Goal: Transaction & Acquisition: Purchase product/service

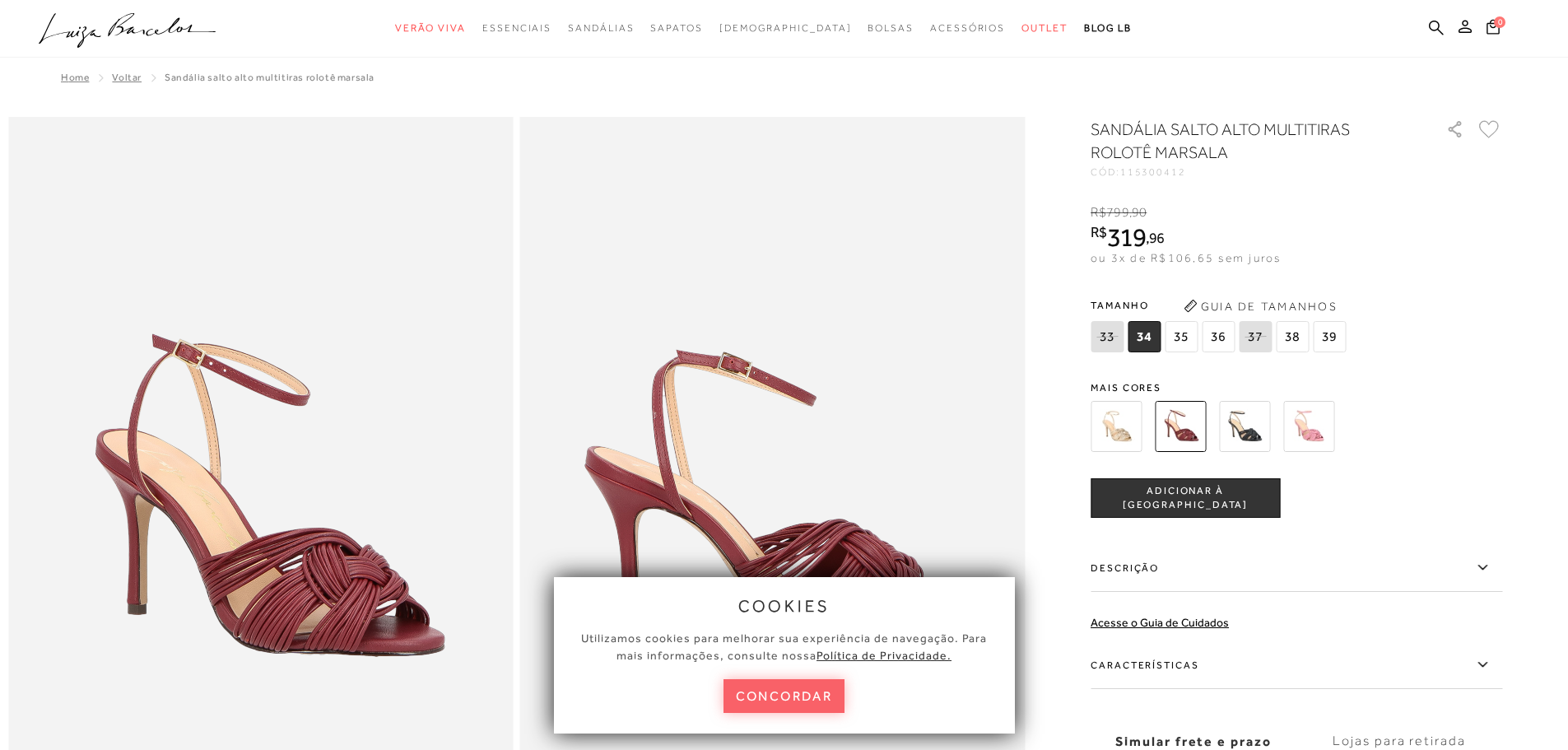
click at [1398, 521] on div "SANDÁLIA SALTO ALTO MULTITIRAS ROLOTÊ MARSALA CÓD: 115300412 × É necessário sel…" at bounding box center [1296, 482] width 412 height 730
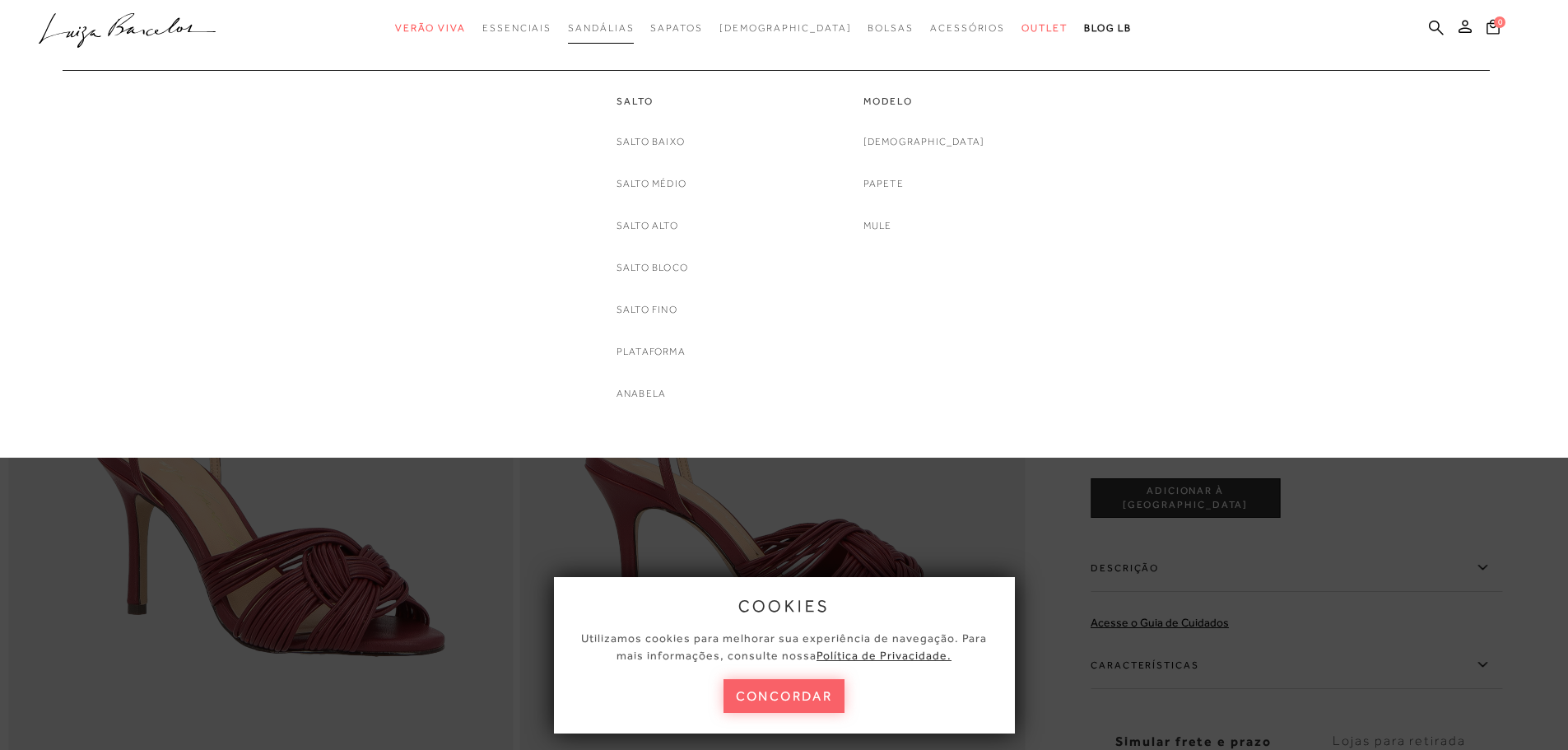
click at [608, 20] on link "Sandálias" at bounding box center [601, 28] width 66 height 30
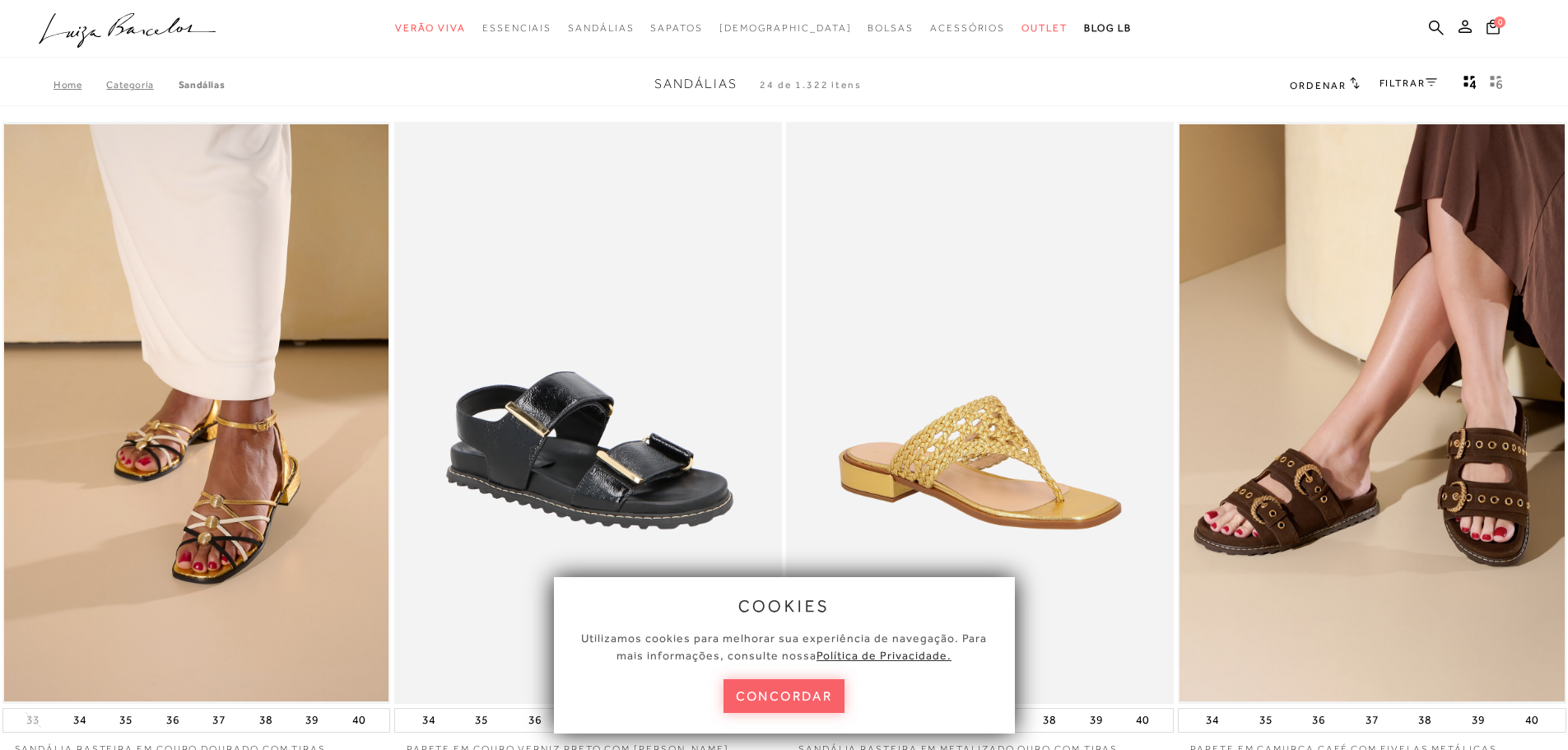
click at [1399, 80] on link "FILTRAR" at bounding box center [1408, 83] width 57 height 11
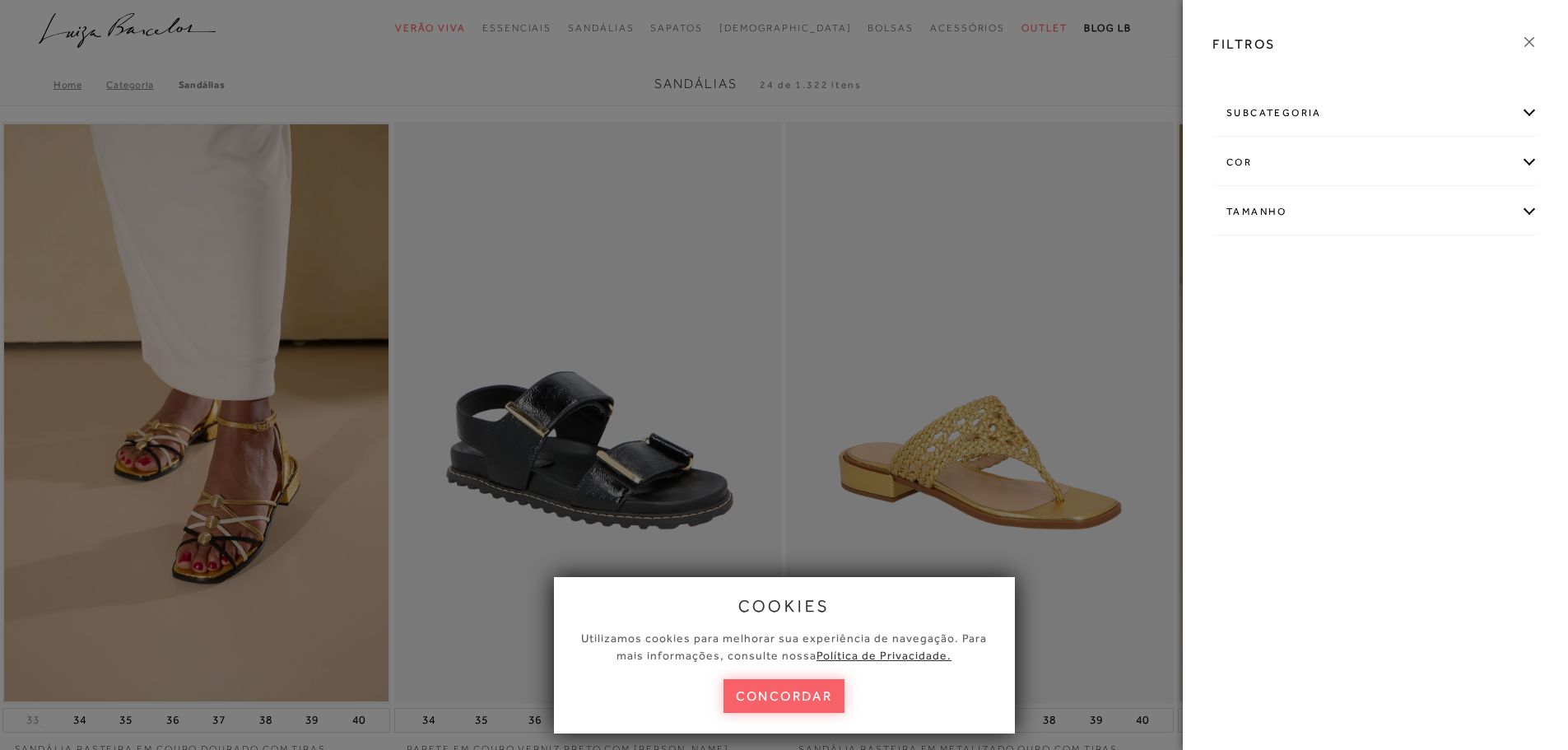
click at [1522, 165] on div "cor" at bounding box center [1374, 163] width 324 height 43
click at [1252, 329] on link "Ver mais..." at bounding box center [1256, 330] width 44 height 12
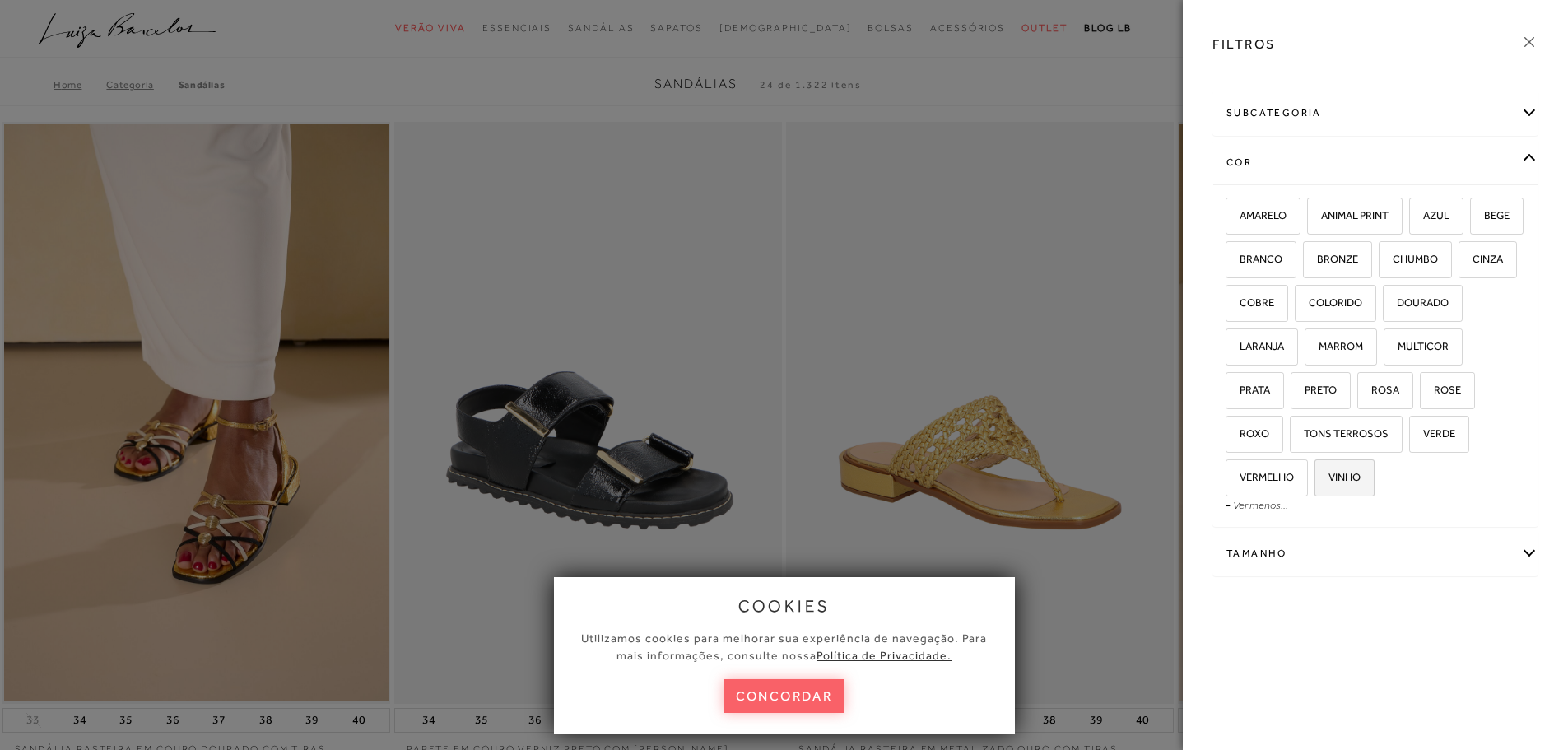
click at [1373, 467] on label "VINHO" at bounding box center [1344, 478] width 58 height 36
click at [1328, 472] on input "VINHO" at bounding box center [1320, 480] width 17 height 17
checkbox input "true"
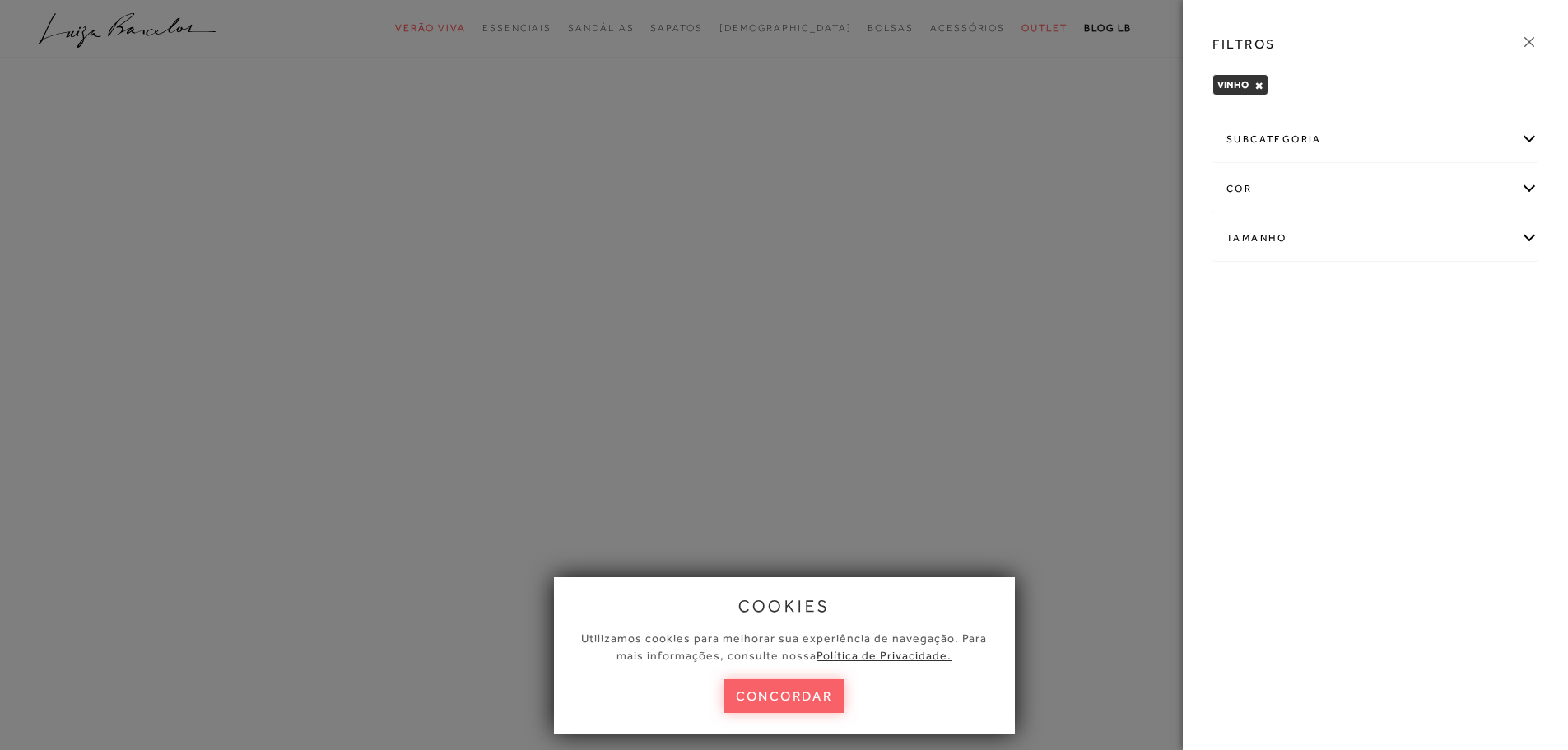
click at [1530, 178] on div "cor" at bounding box center [1374, 189] width 324 height 43
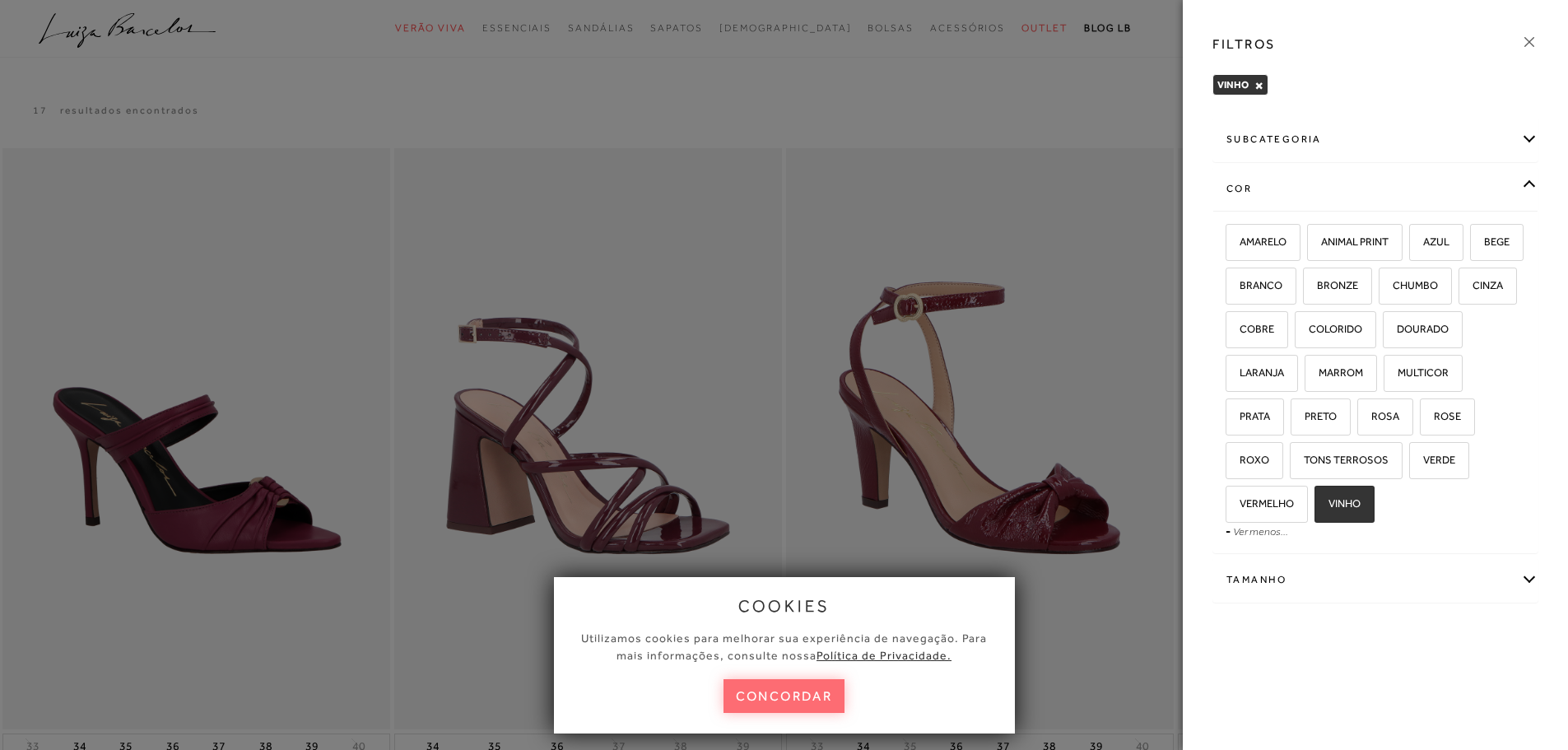
click at [797, 696] on button "concordar" at bounding box center [784, 696] width 122 height 34
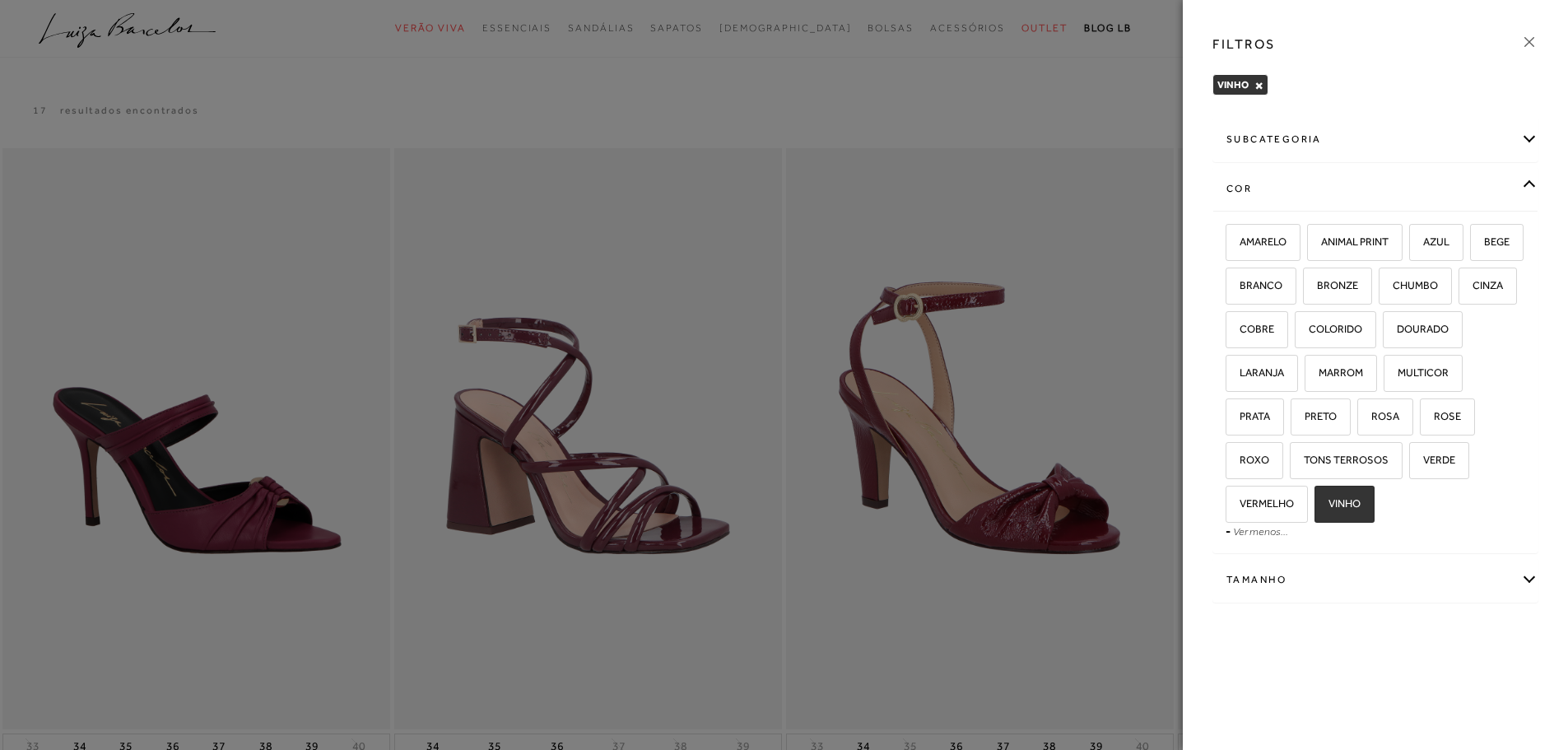
click at [1448, 693] on div "FILTROS VINHO × Limpar todos os refinamentos subcategoria Modelo" at bounding box center [1374, 375] width 385 height 750
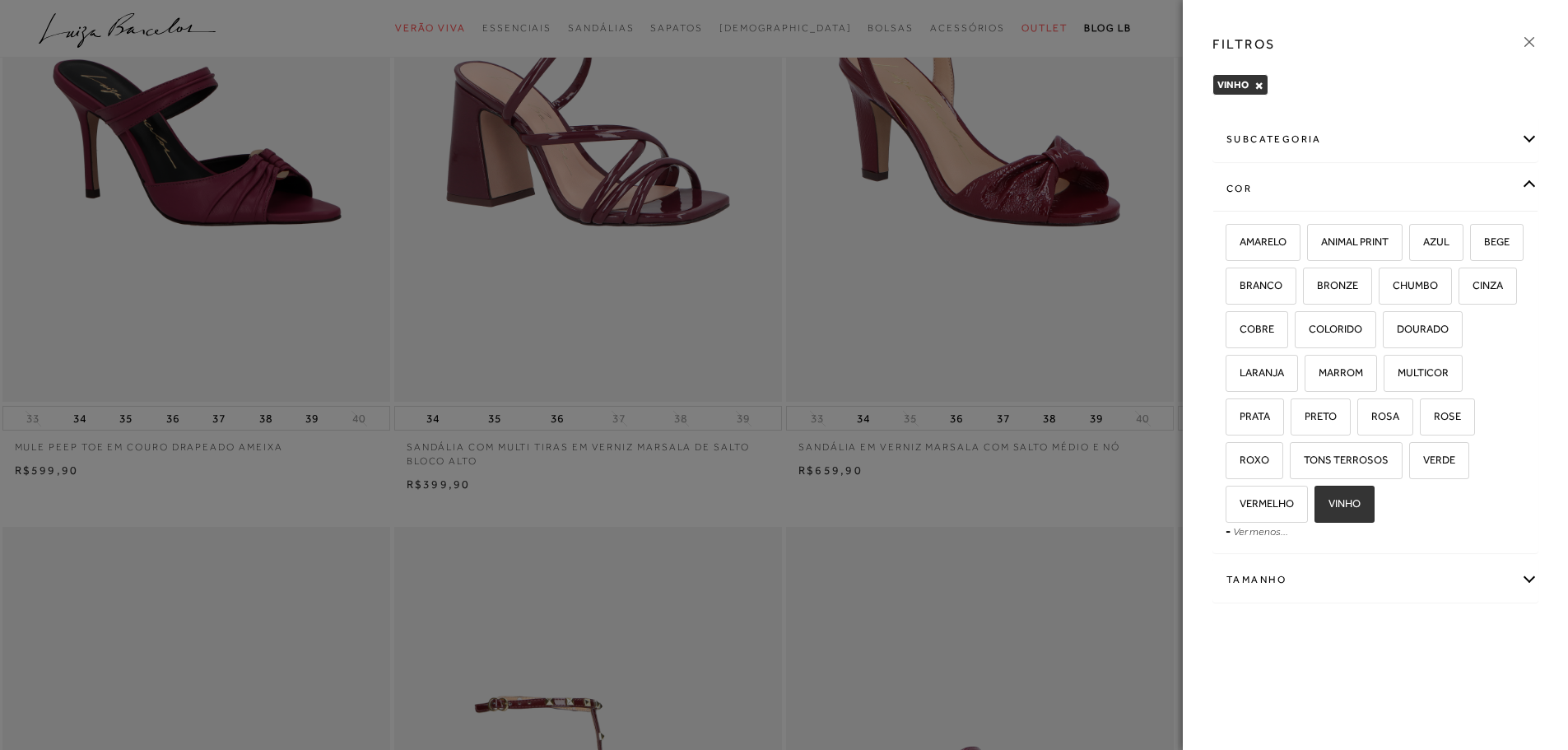
scroll to position [329, 0]
click at [1534, 38] on icon at bounding box center [1529, 42] width 18 height 18
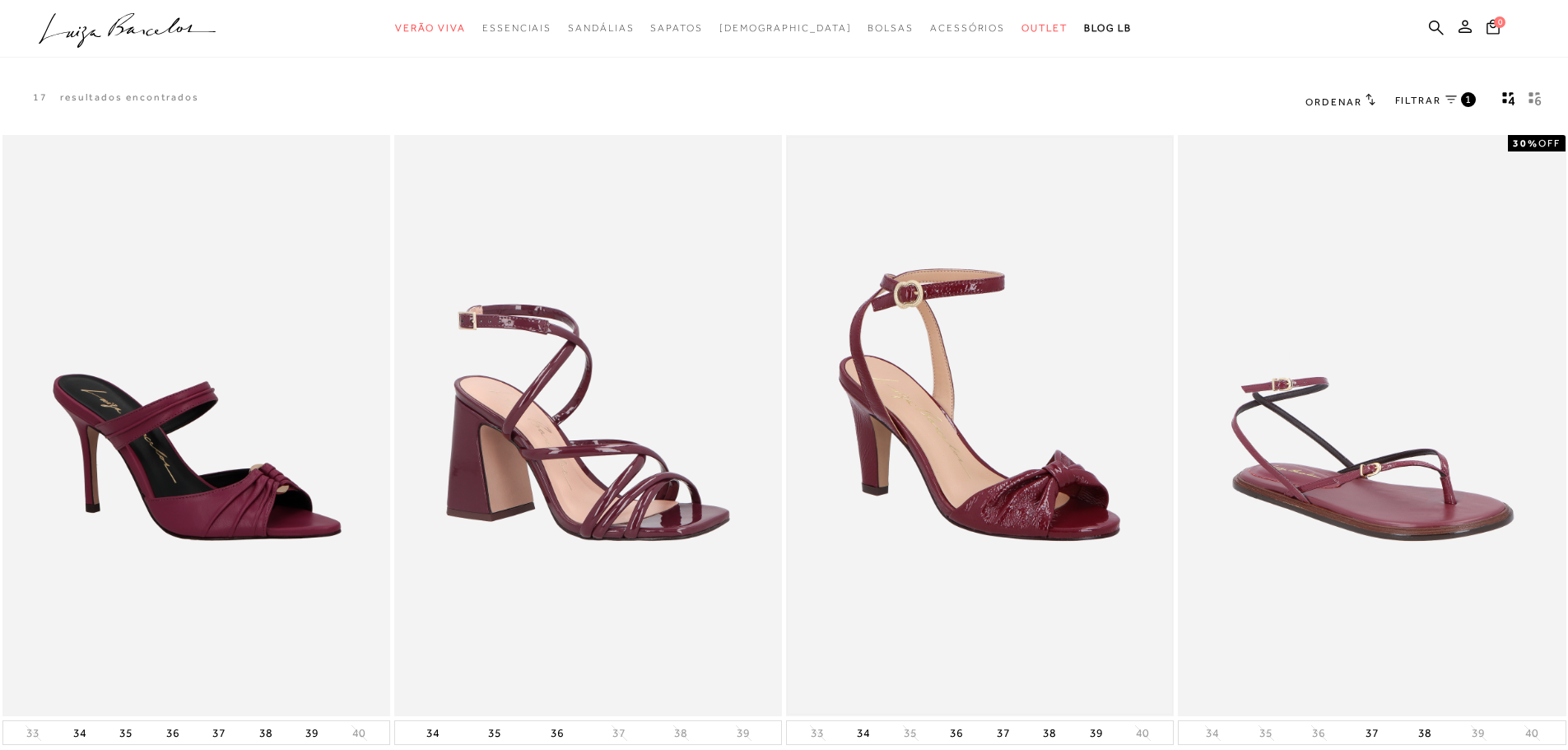
scroll to position [0, 0]
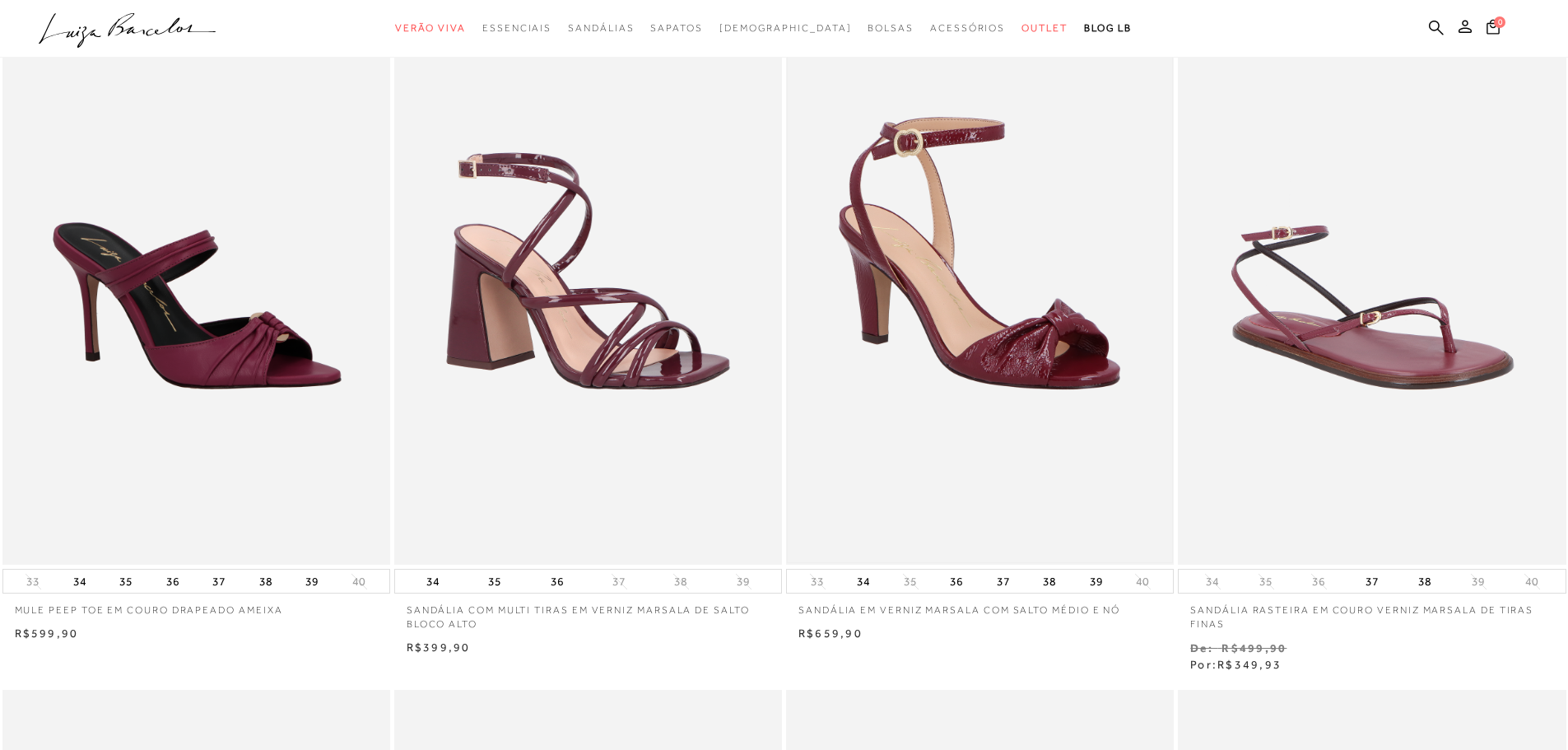
click at [1016, 345] on img at bounding box center [980, 275] width 384 height 577
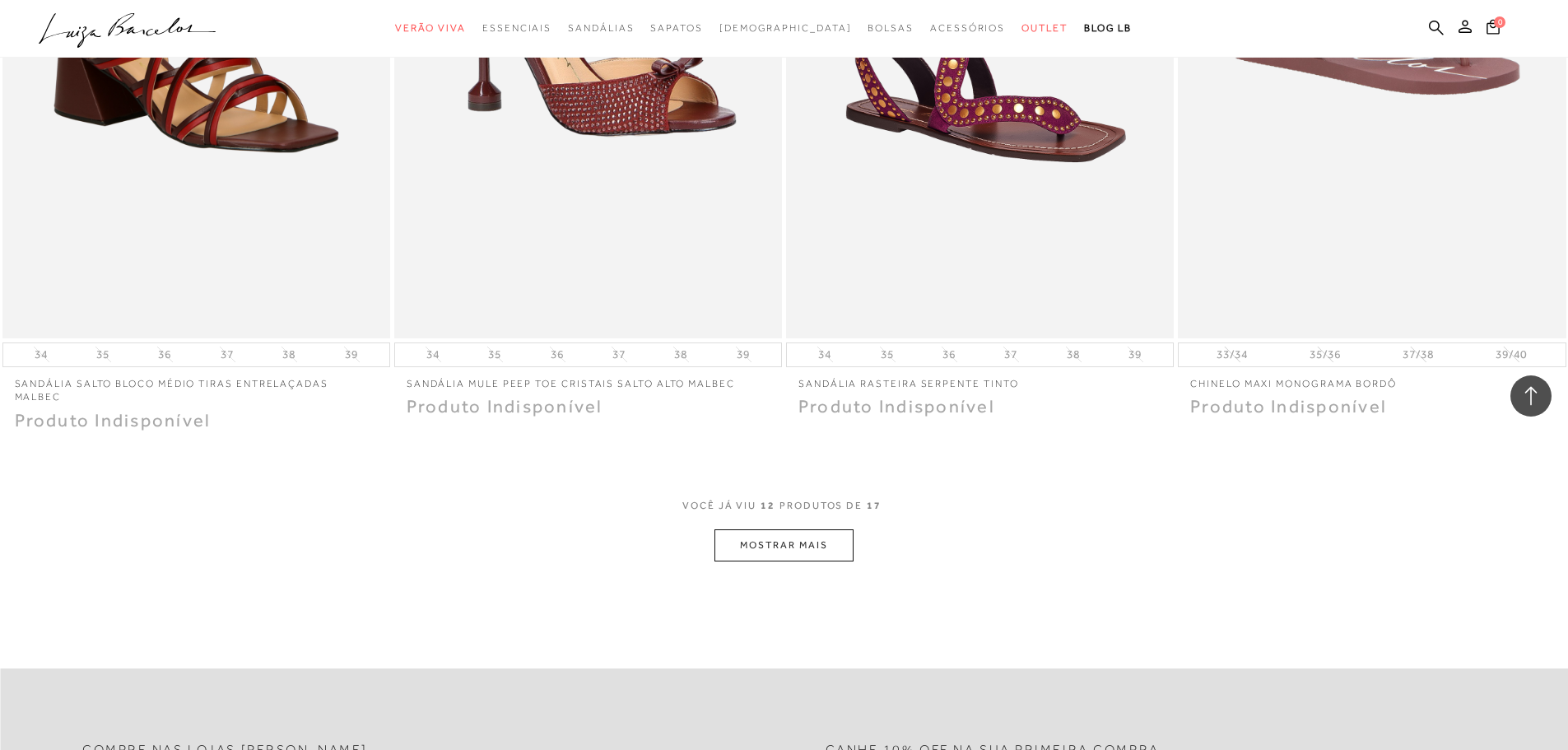
scroll to position [1894, 0]
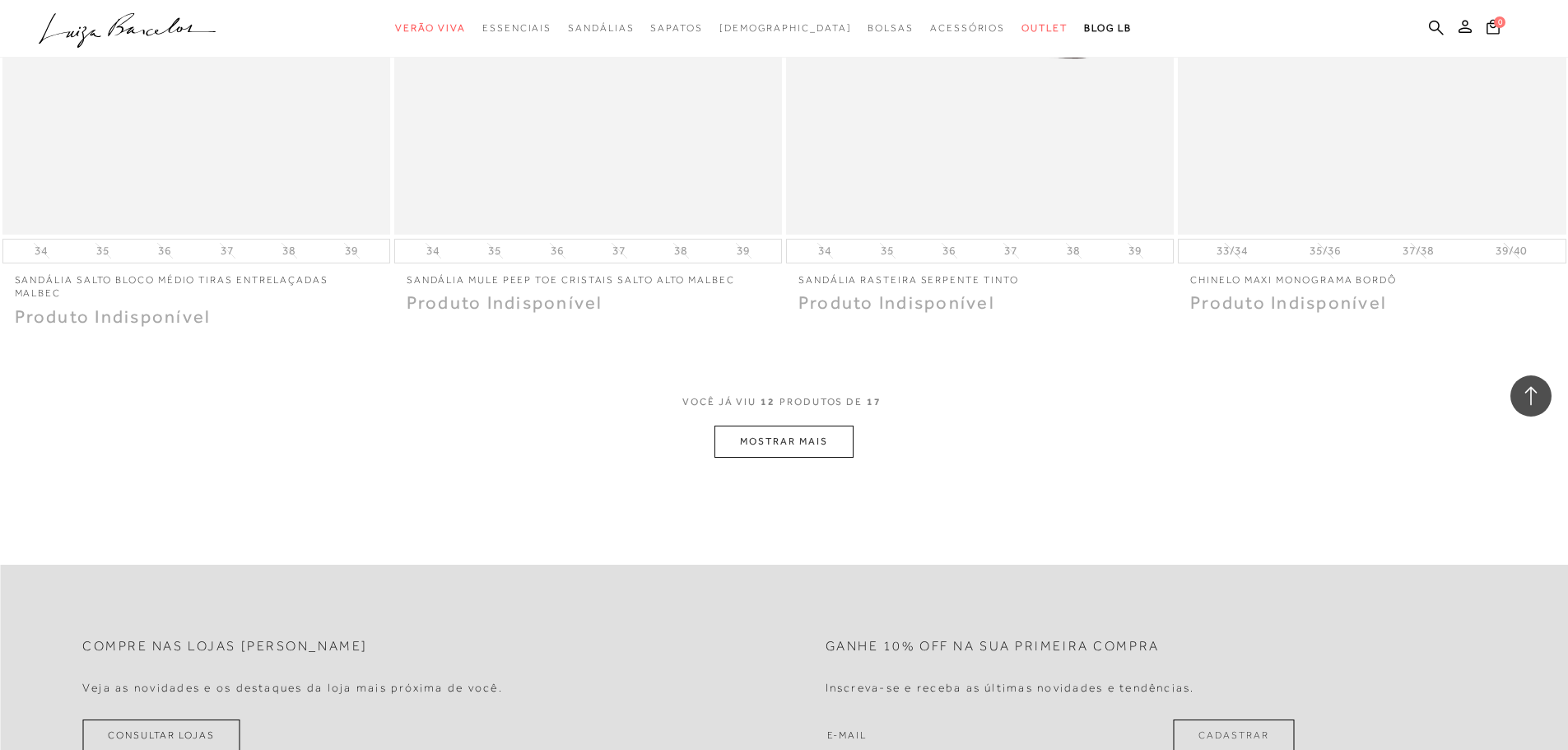
click at [791, 426] on button "MOSTRAR MAIS" at bounding box center [783, 441] width 138 height 32
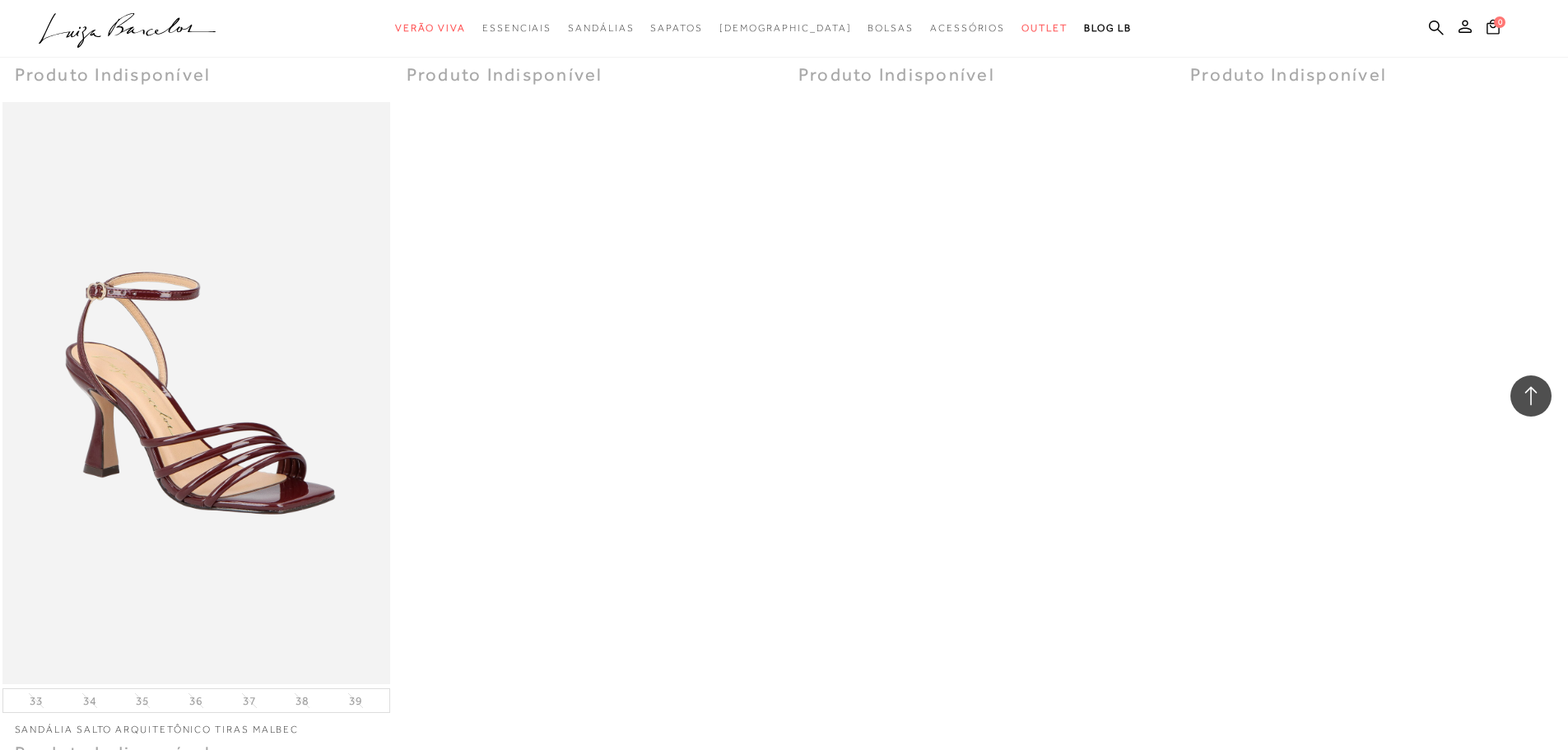
scroll to position [2964, 0]
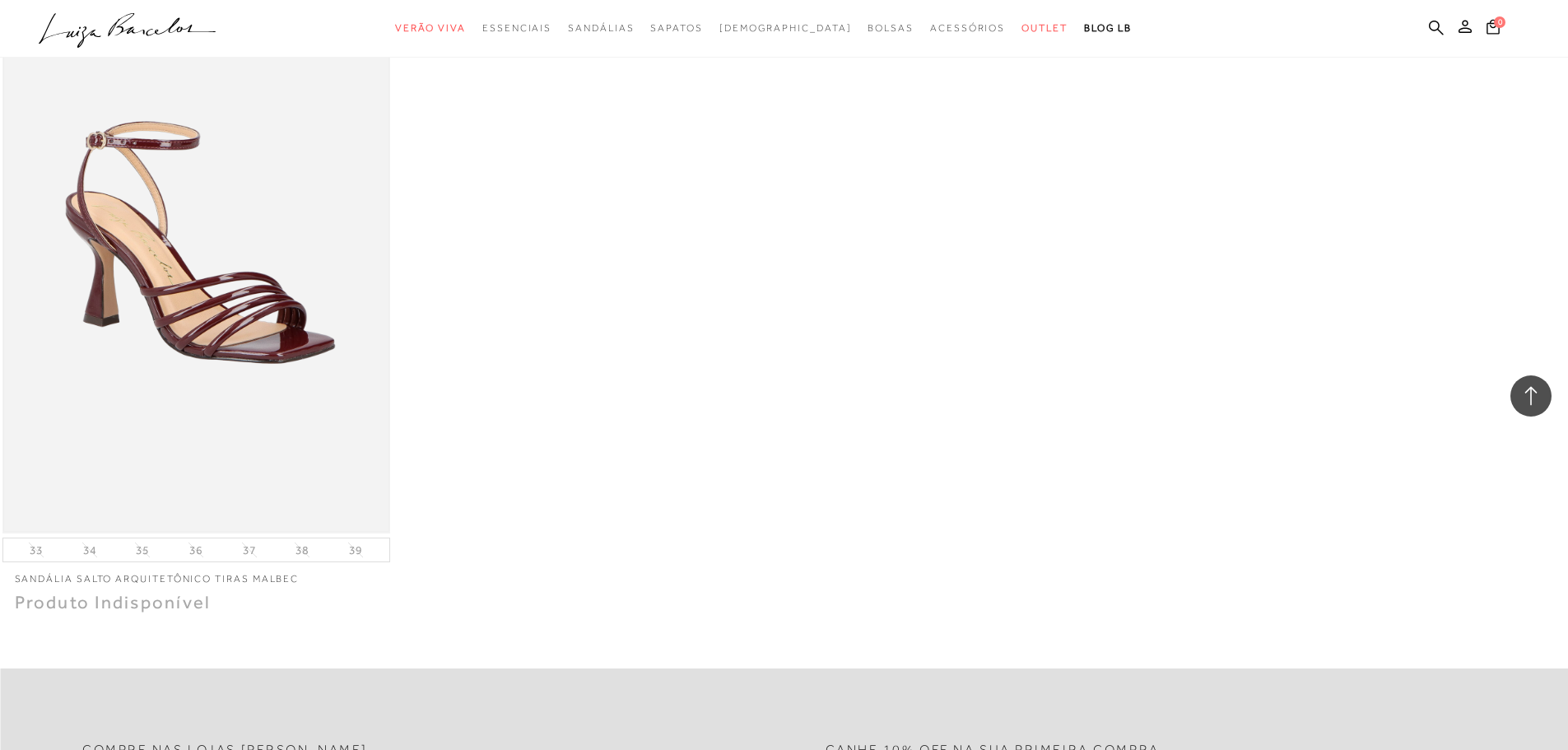
click at [210, 307] on img at bounding box center [196, 242] width 384 height 577
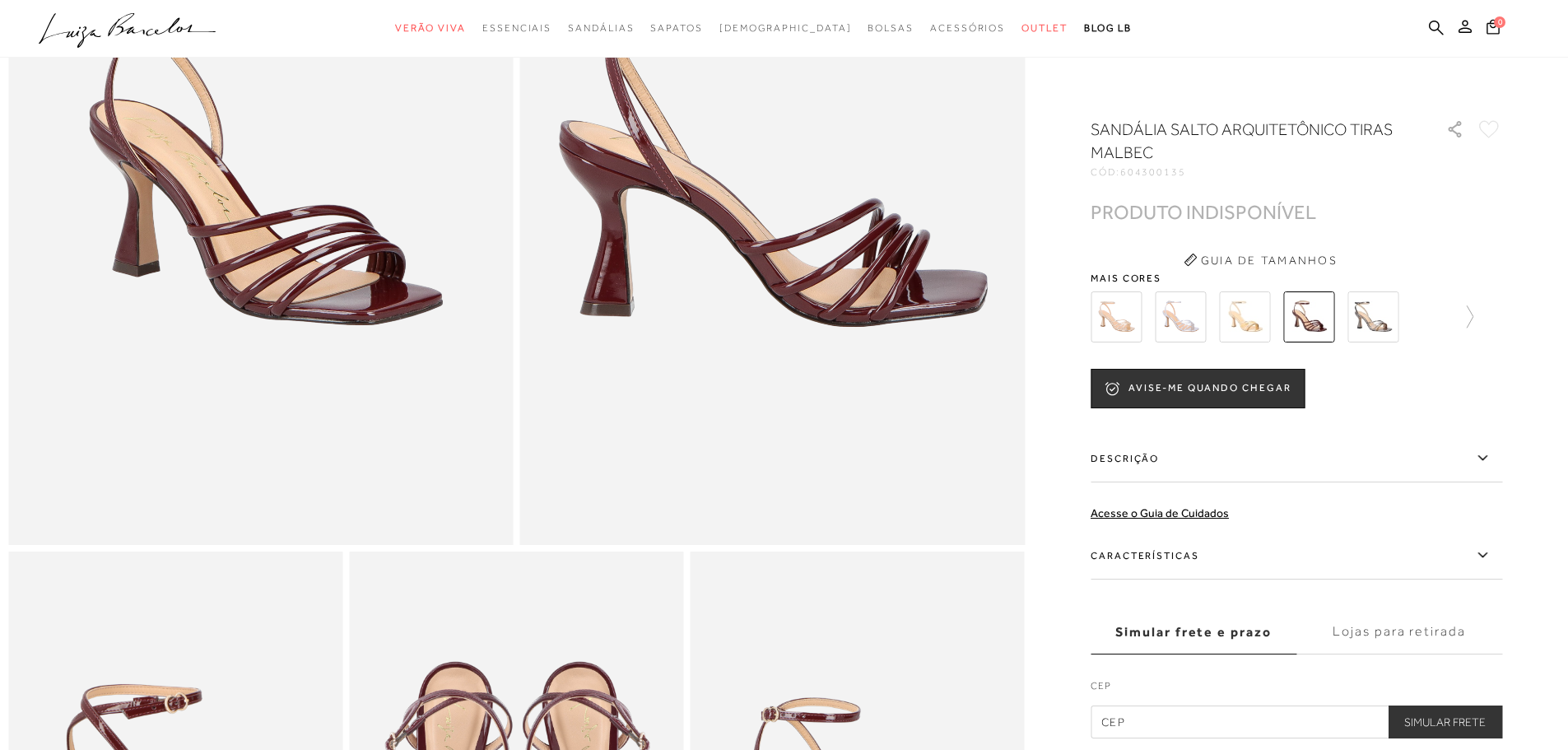
scroll to position [741, 0]
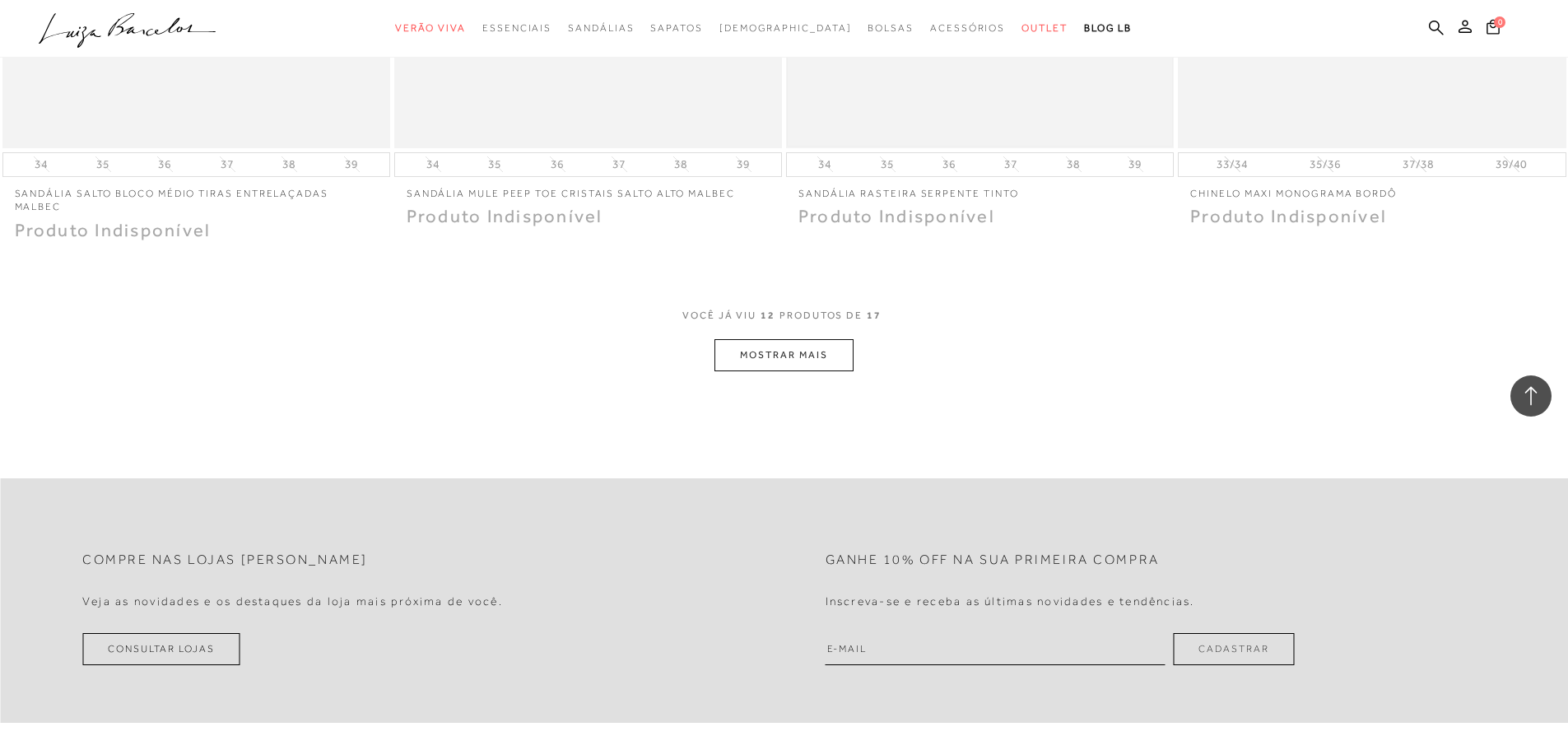
scroll to position [2223, 0]
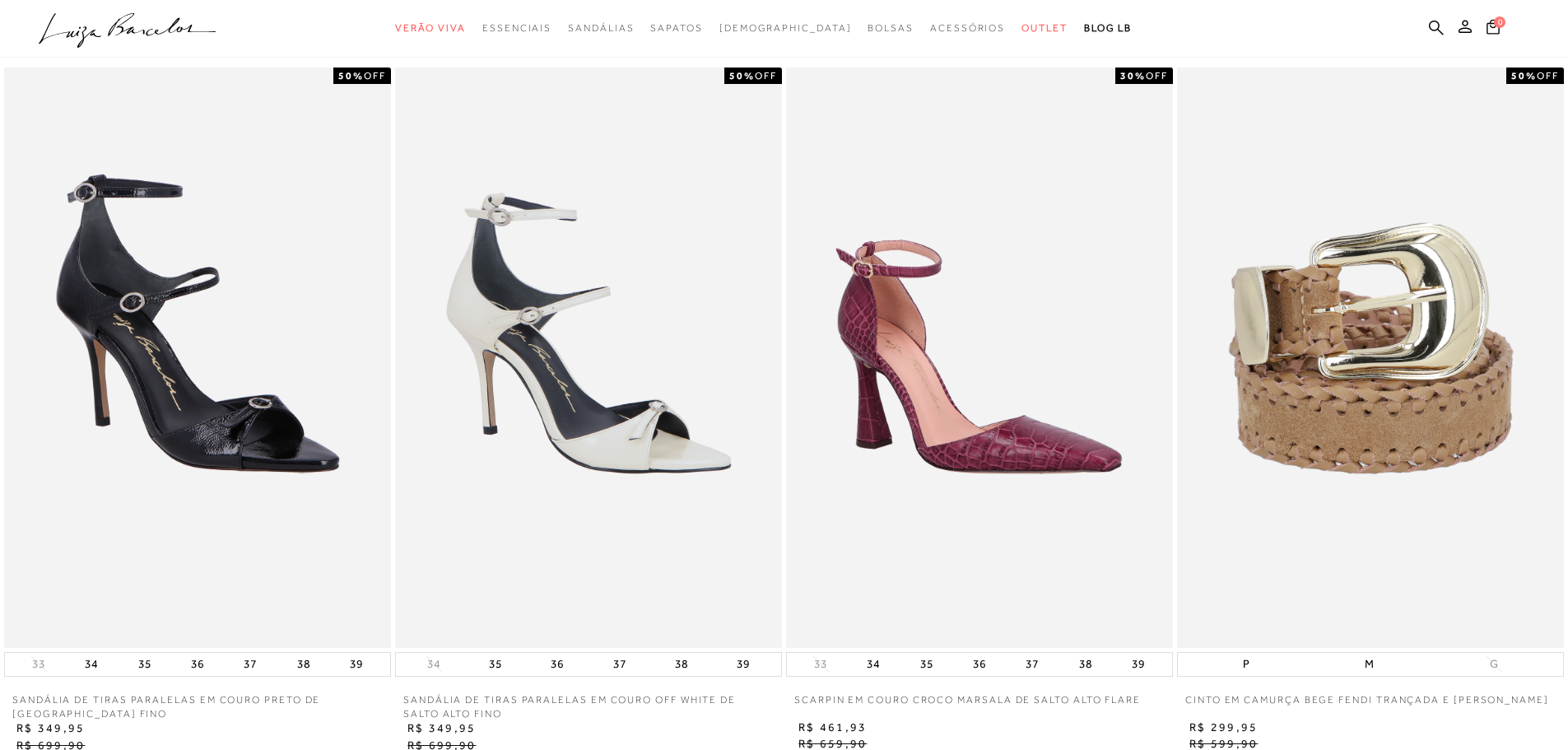
scroll to position [1564, 0]
